Goal: Task Accomplishment & Management: Manage account settings

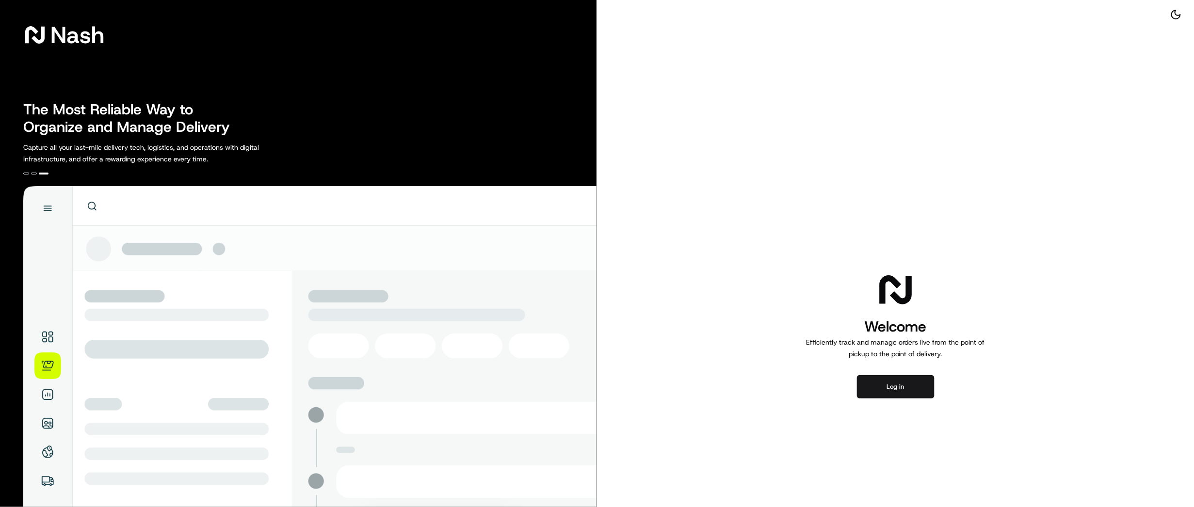
click at [918, 402] on div "Welcome Efficiently track and manage orders live from the point of pickup to th…" at bounding box center [895, 334] width 597 height 669
click at [914, 392] on button "Log in" at bounding box center [896, 386] width 78 height 23
